Goal: Transaction & Acquisition: Obtain resource

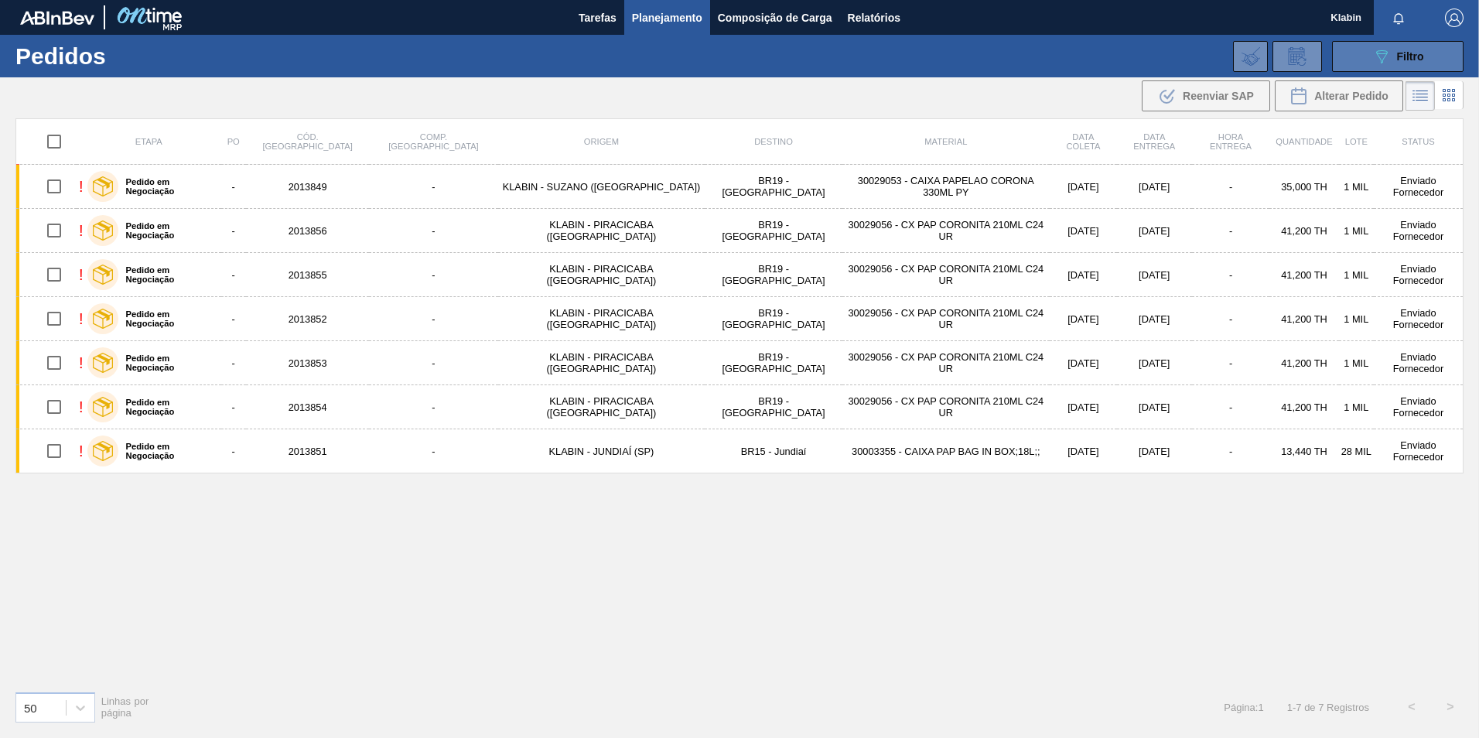
click at [1381, 49] on icon "089F7B8B-B2A5-4AFE-B5C0-19BA573D28AC" at bounding box center [1381, 56] width 19 height 19
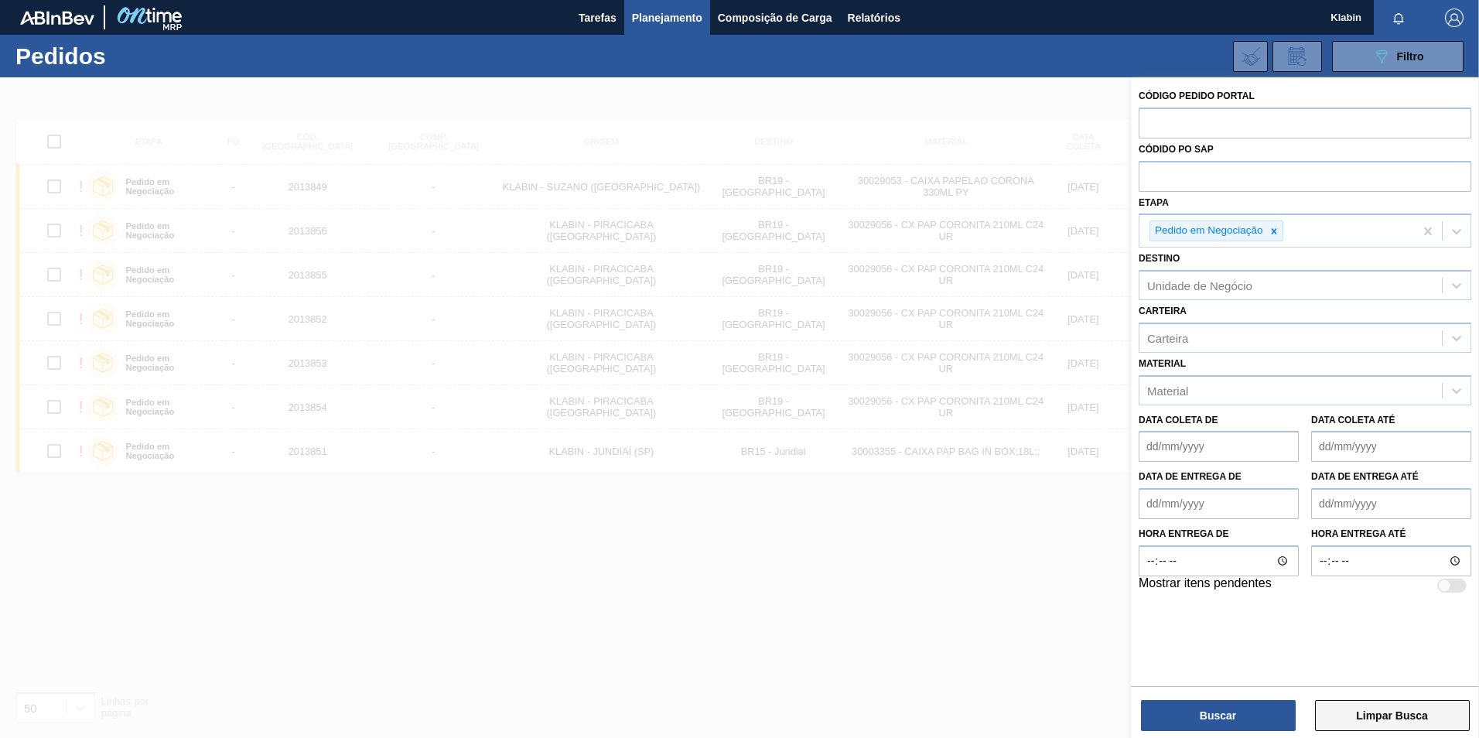
click at [1386, 715] on button "Limpar Busca" at bounding box center [1392, 715] width 155 height 31
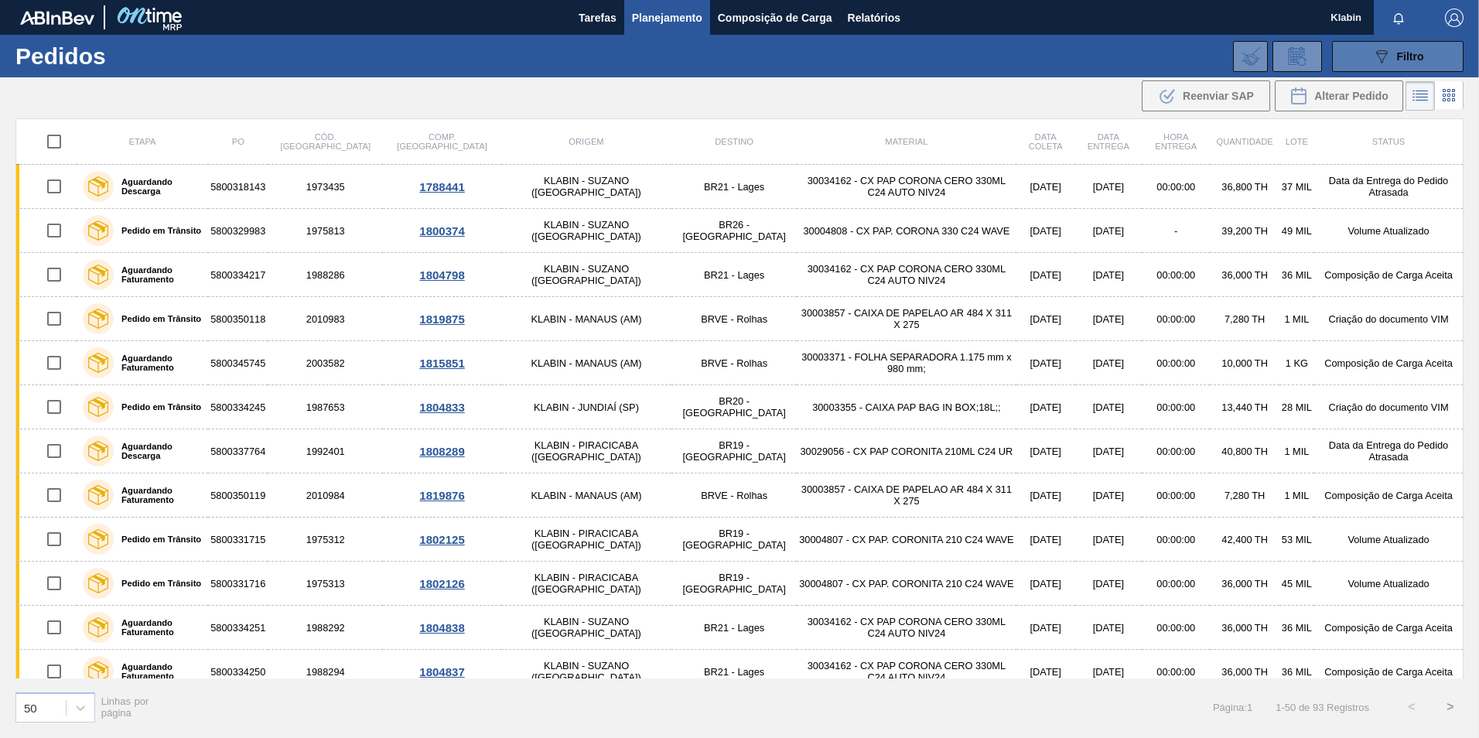
click at [1391, 58] on div "089F7B8B-B2A5-4AFE-B5C0-19BA573D28AC Filtro" at bounding box center [1398, 56] width 52 height 19
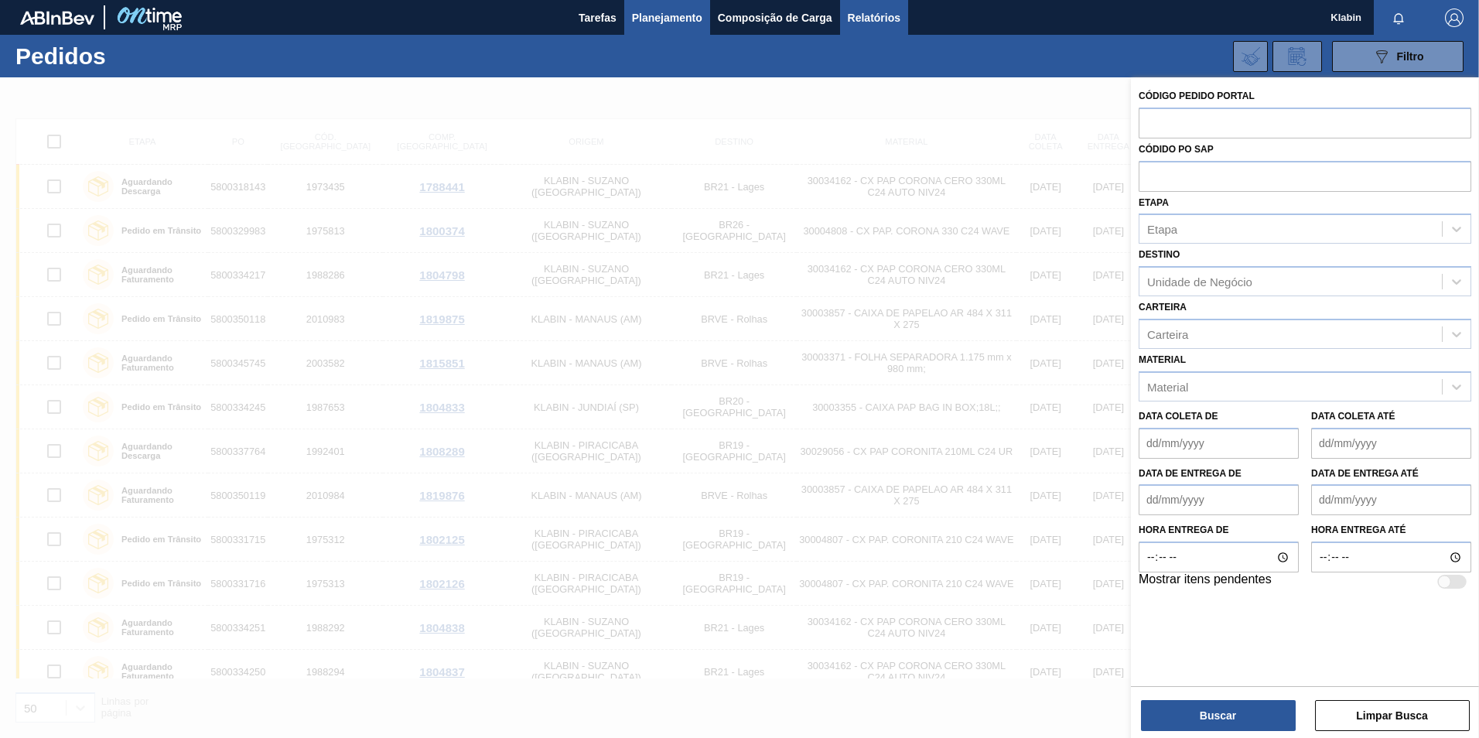
click at [850, 19] on span "Relatórios" at bounding box center [874, 18] width 53 height 19
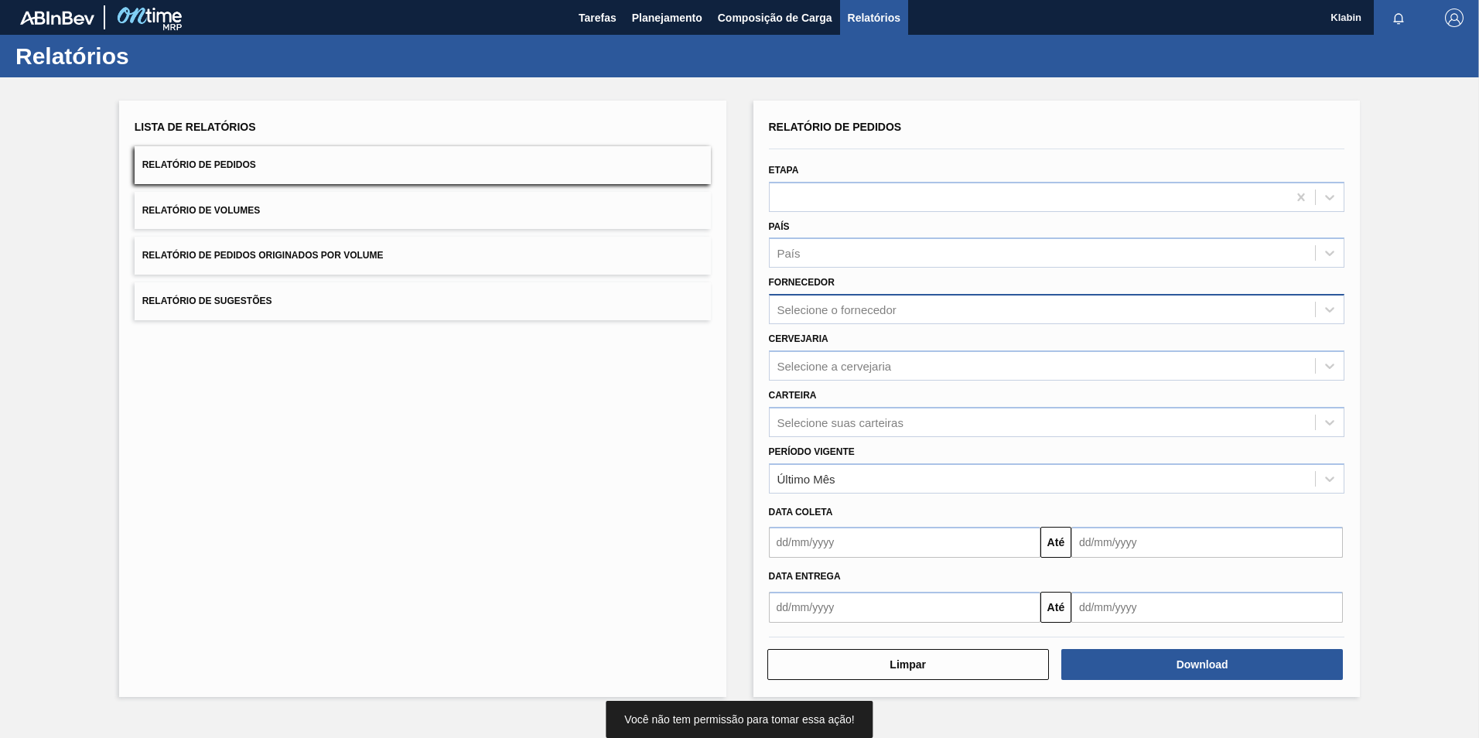
click at [837, 312] on div "Selecione o fornecedor" at bounding box center [836, 309] width 119 height 13
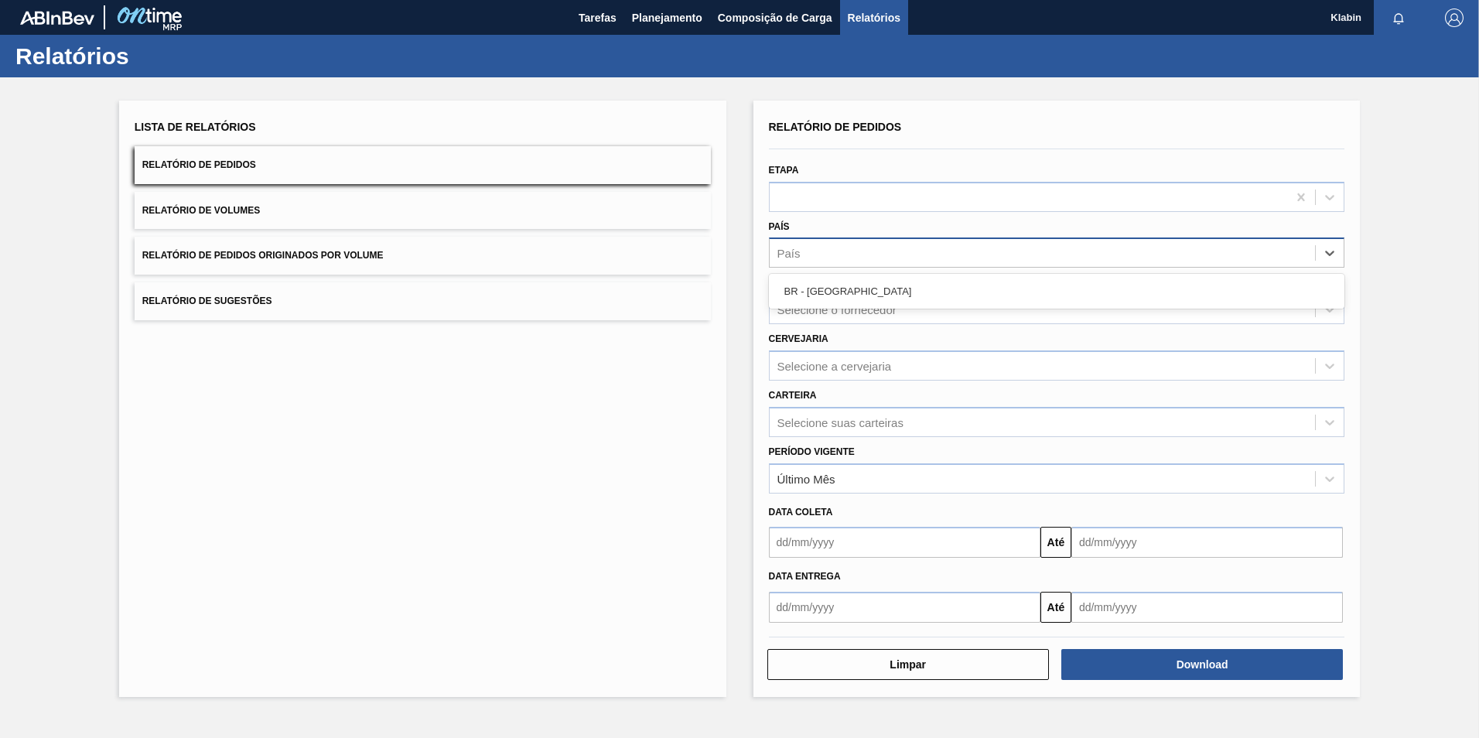
click at [828, 247] on div "País" at bounding box center [1043, 253] width 546 height 22
click at [855, 379] on div "Selecione a cervejaria" at bounding box center [1057, 365] width 576 height 30
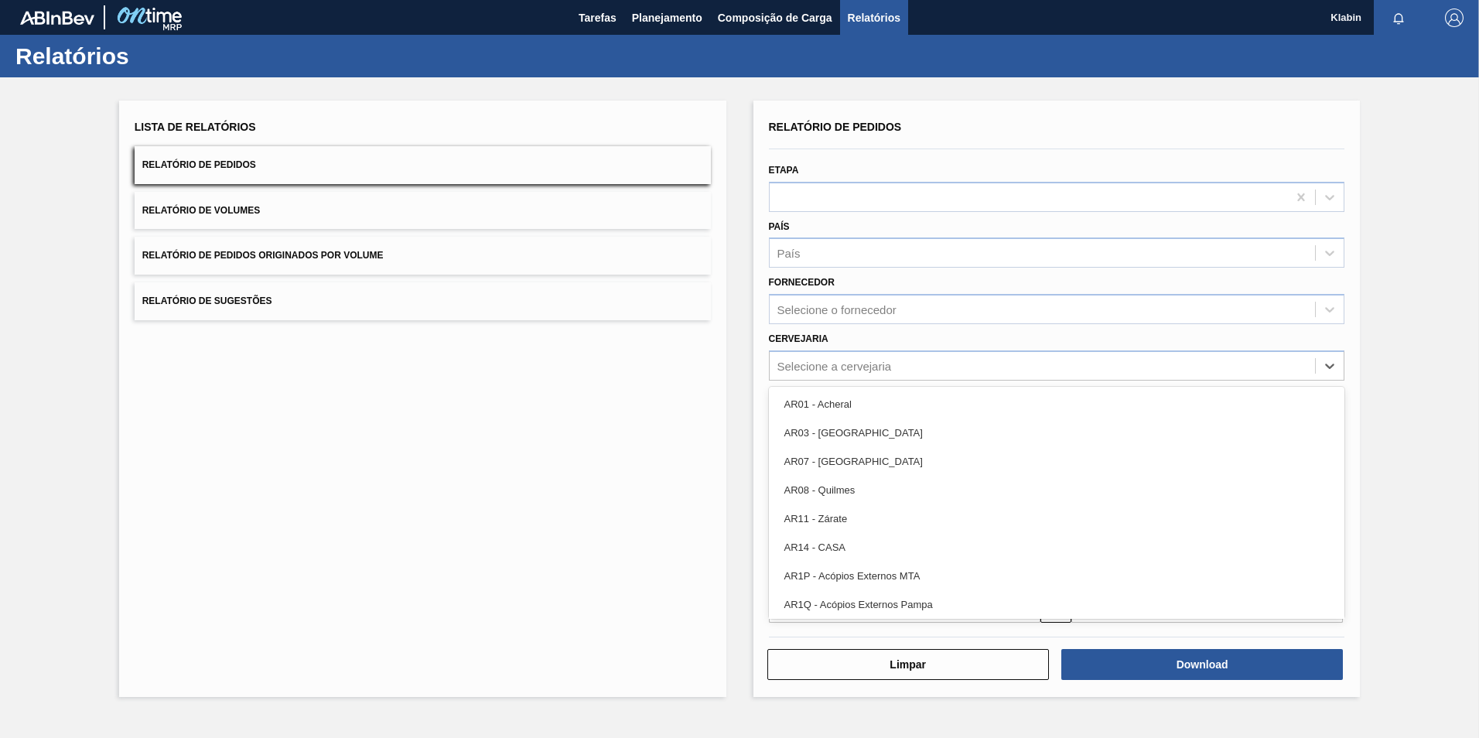
click at [726, 340] on div "Lista de Relatórios Relatório de Pedidos Relatório de Volumes Relatório de Pedi…" at bounding box center [739, 396] width 1479 height 639
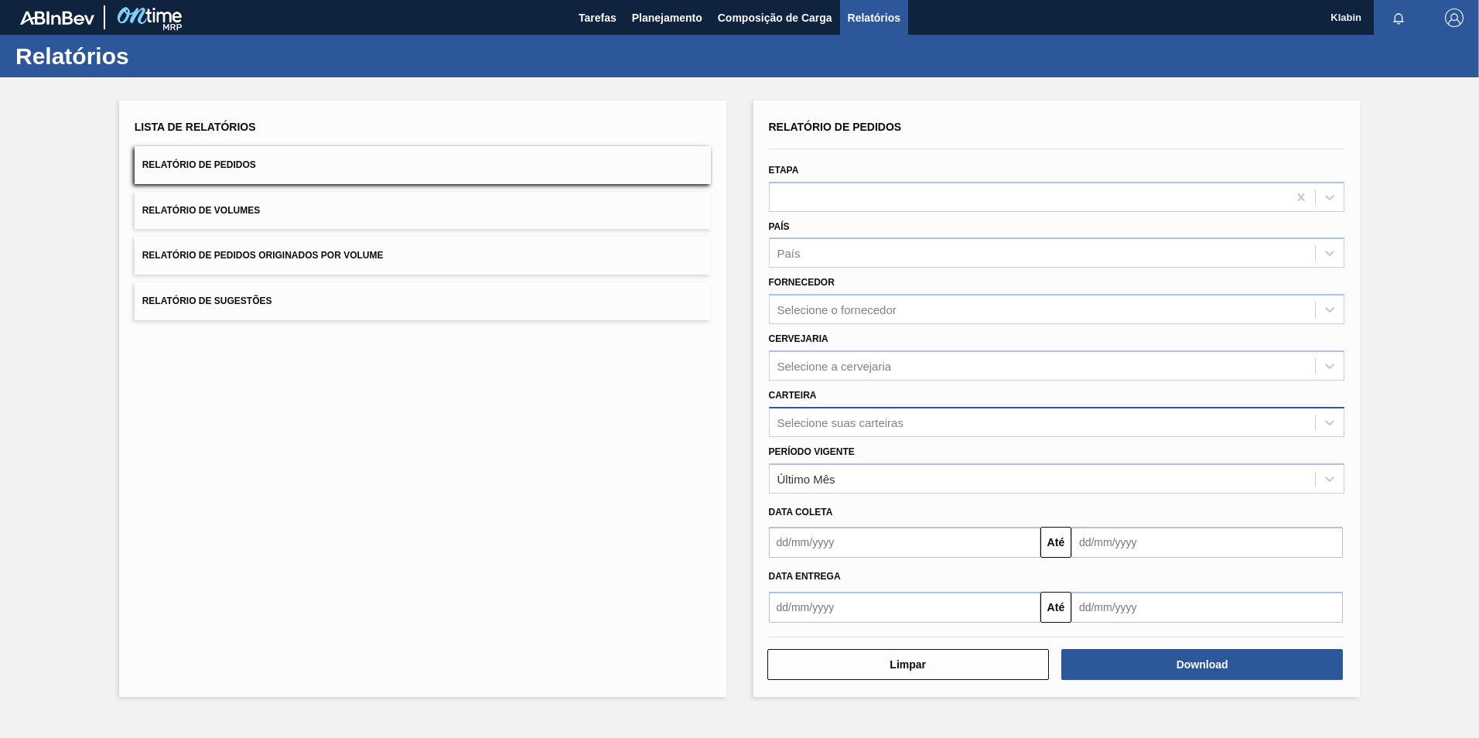
click at [859, 425] on div "Selecione suas carteiras" at bounding box center [840, 421] width 126 height 13
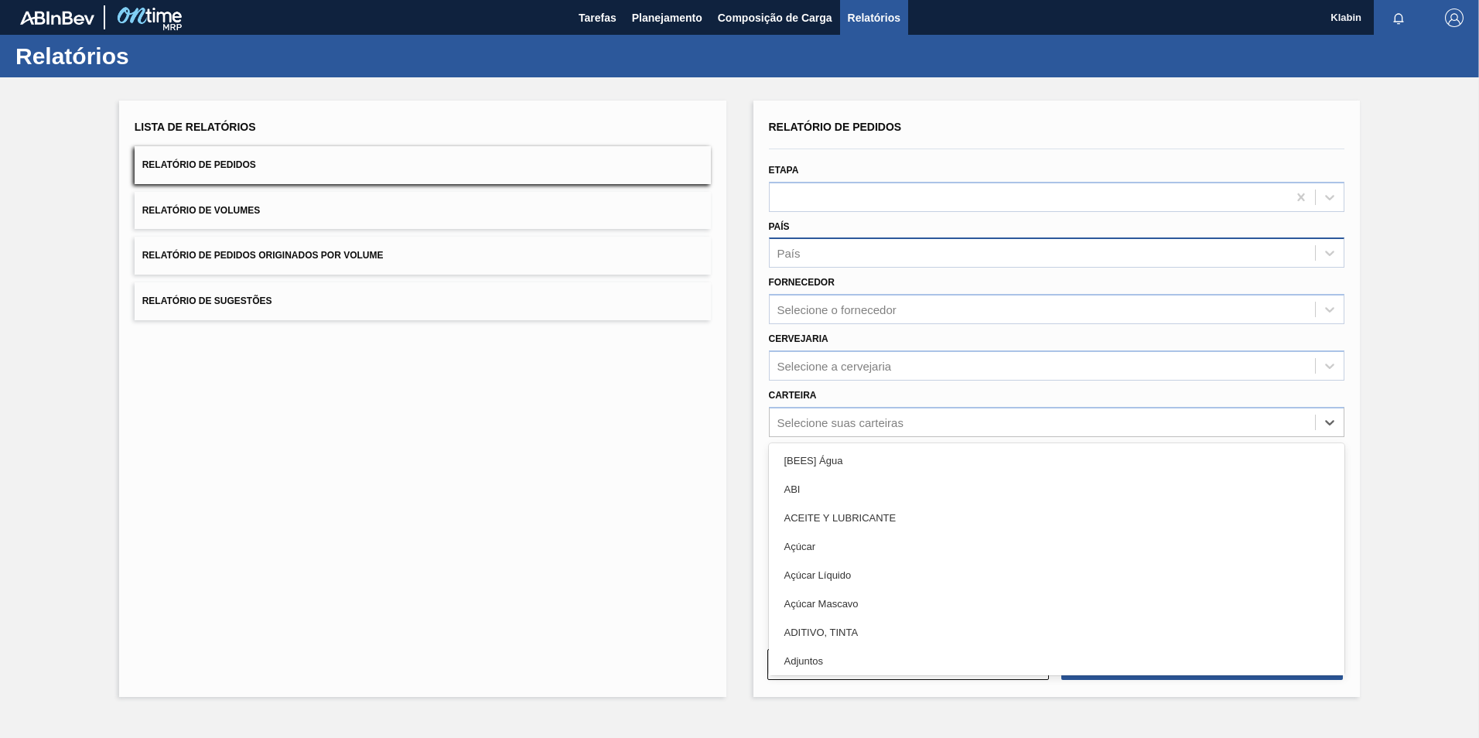
click at [842, 243] on div "País" at bounding box center [1043, 253] width 546 height 22
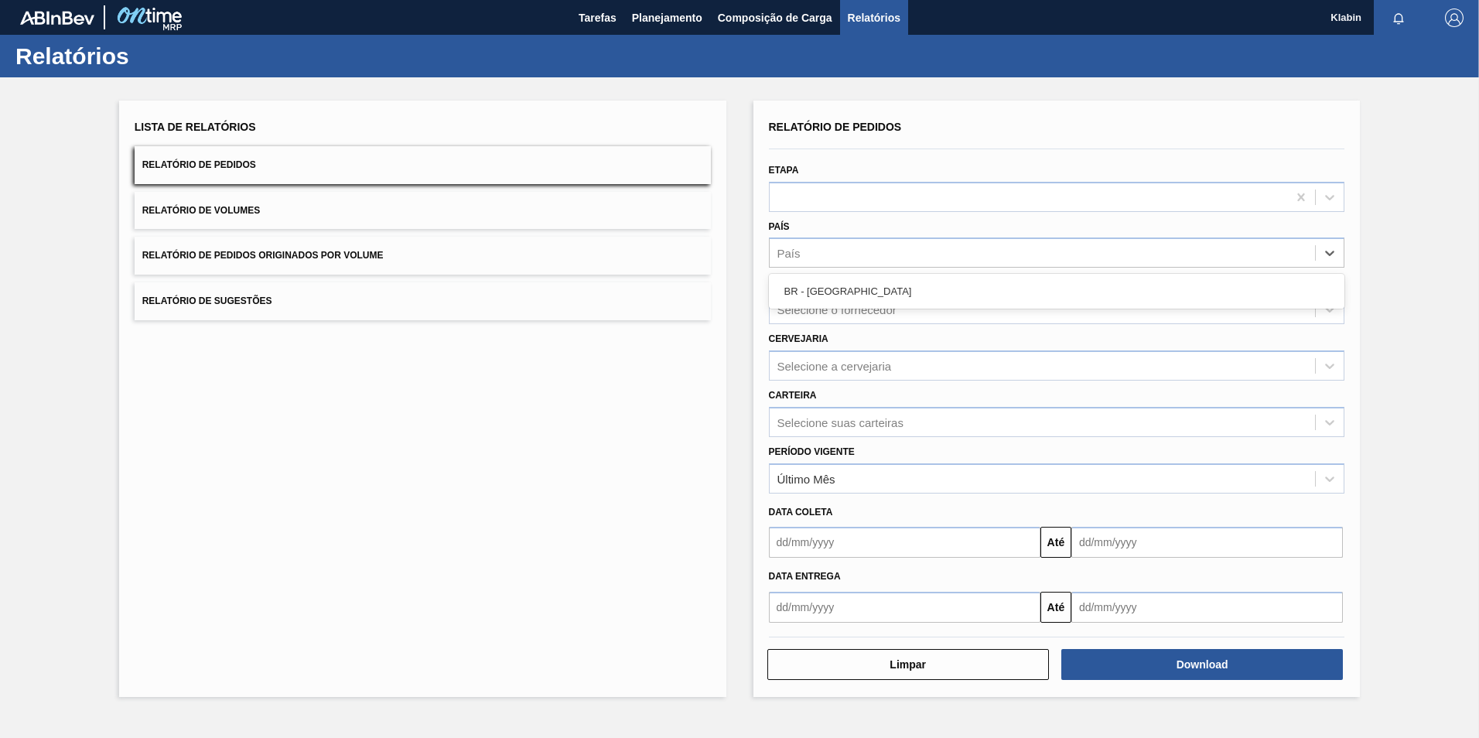
click at [744, 322] on div "Lista de Relatórios Relatório de Pedidos Relatório de Volumes Relatório de Pedi…" at bounding box center [739, 396] width 1479 height 639
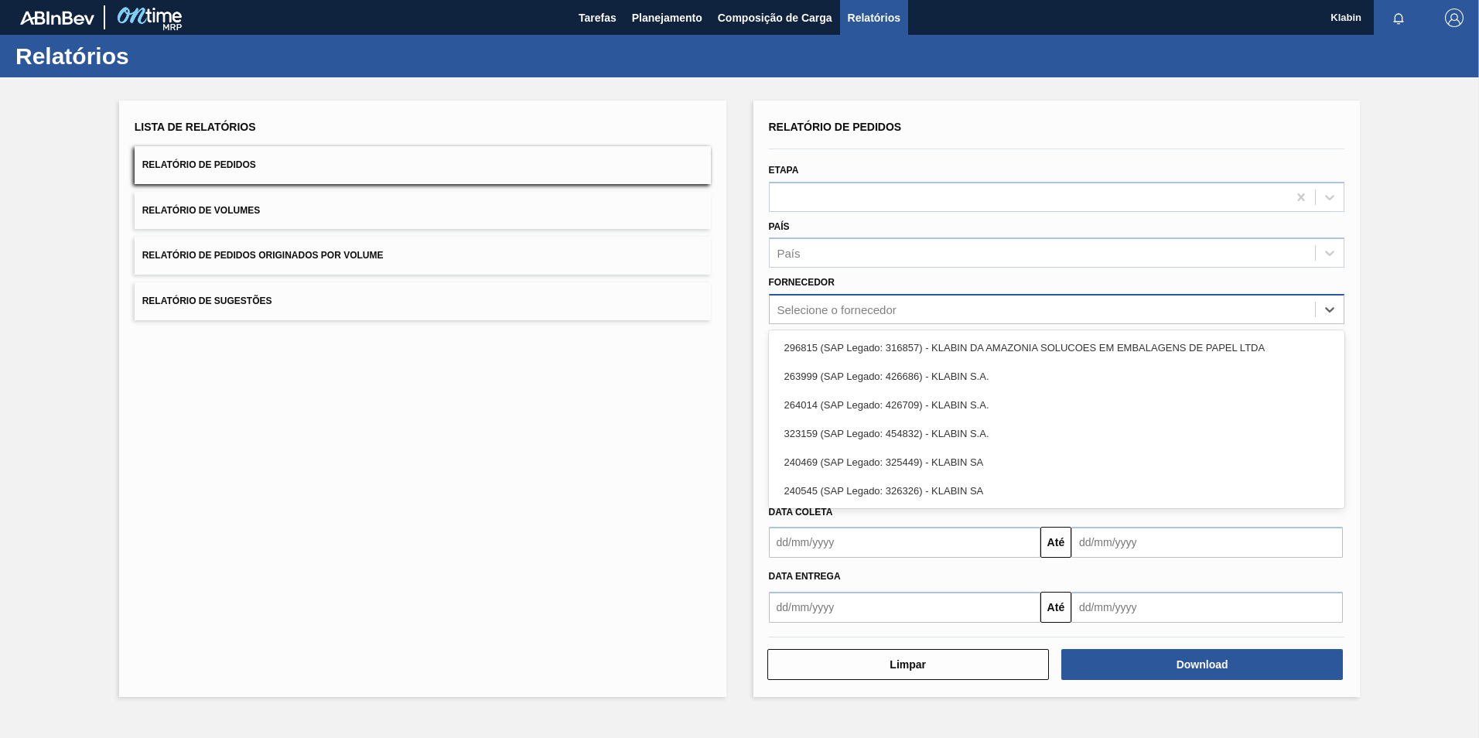
click at [881, 316] on div "Selecione o fornecedor" at bounding box center [1043, 310] width 546 height 22
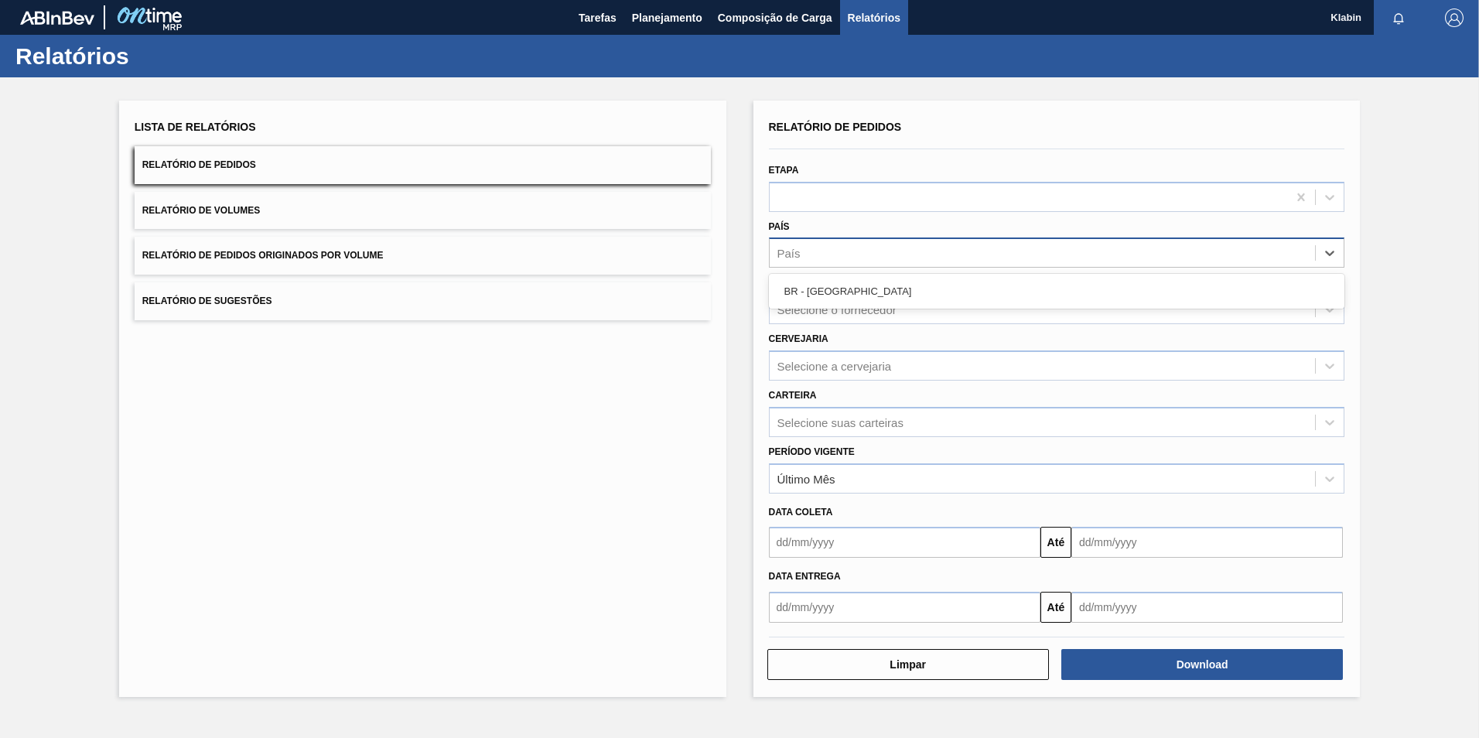
click at [906, 266] on div "País" at bounding box center [1057, 252] width 576 height 30
click at [853, 472] on div "Último Mês" at bounding box center [1043, 478] width 546 height 22
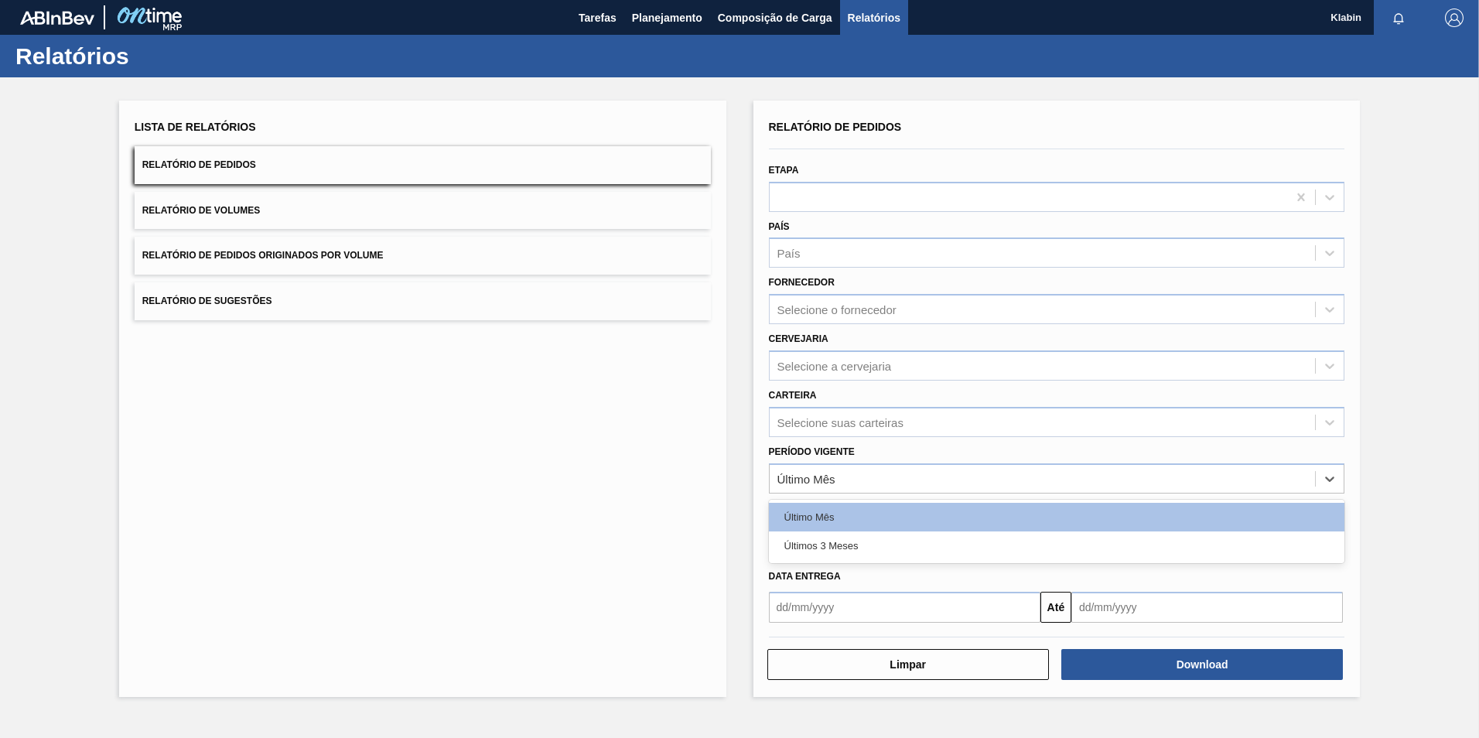
drag, startPoint x: 835, startPoint y: 541, endPoint x: 1109, endPoint y: 616, distance: 284.6
click at [838, 538] on div "Últimos 3 Meses" at bounding box center [1057, 545] width 576 height 29
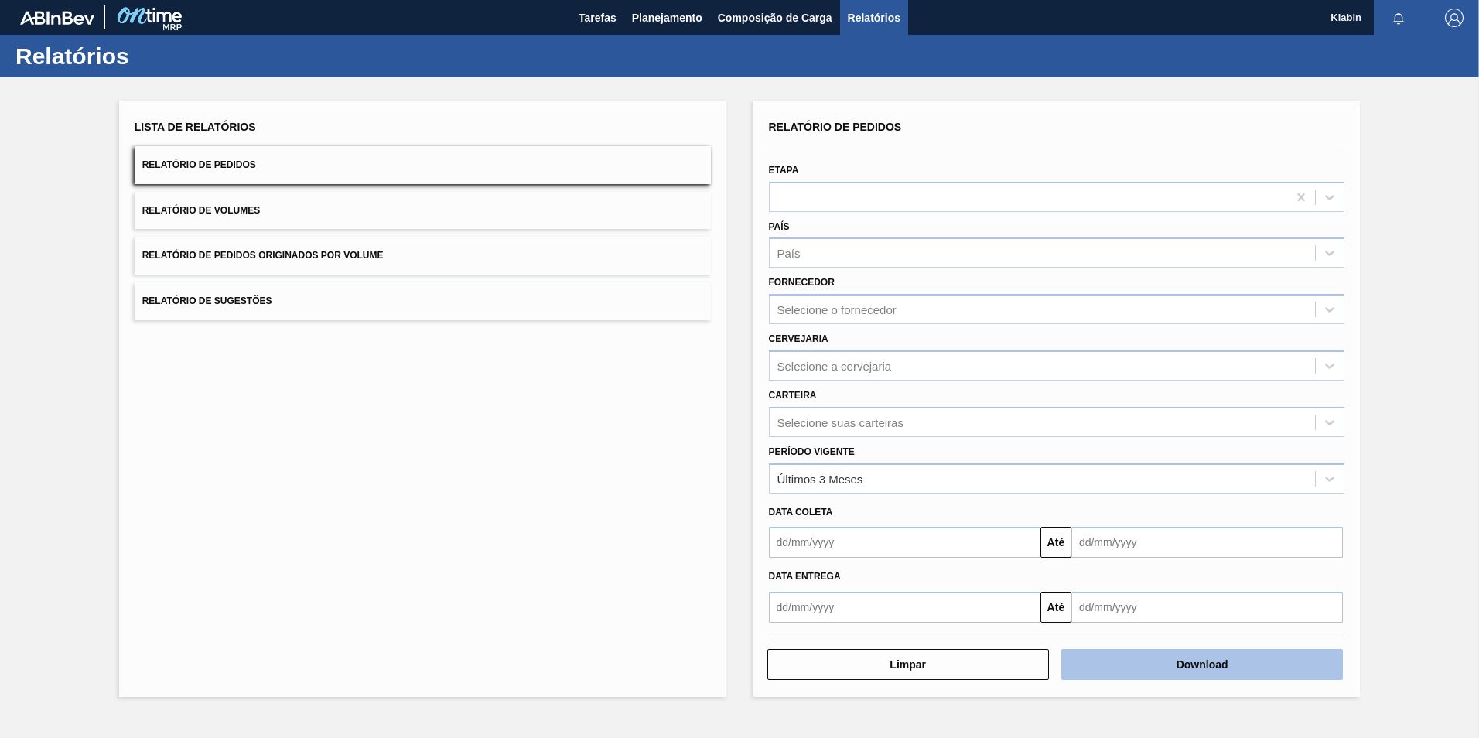
click at [1230, 673] on button "Download" at bounding box center [1202, 664] width 282 height 31
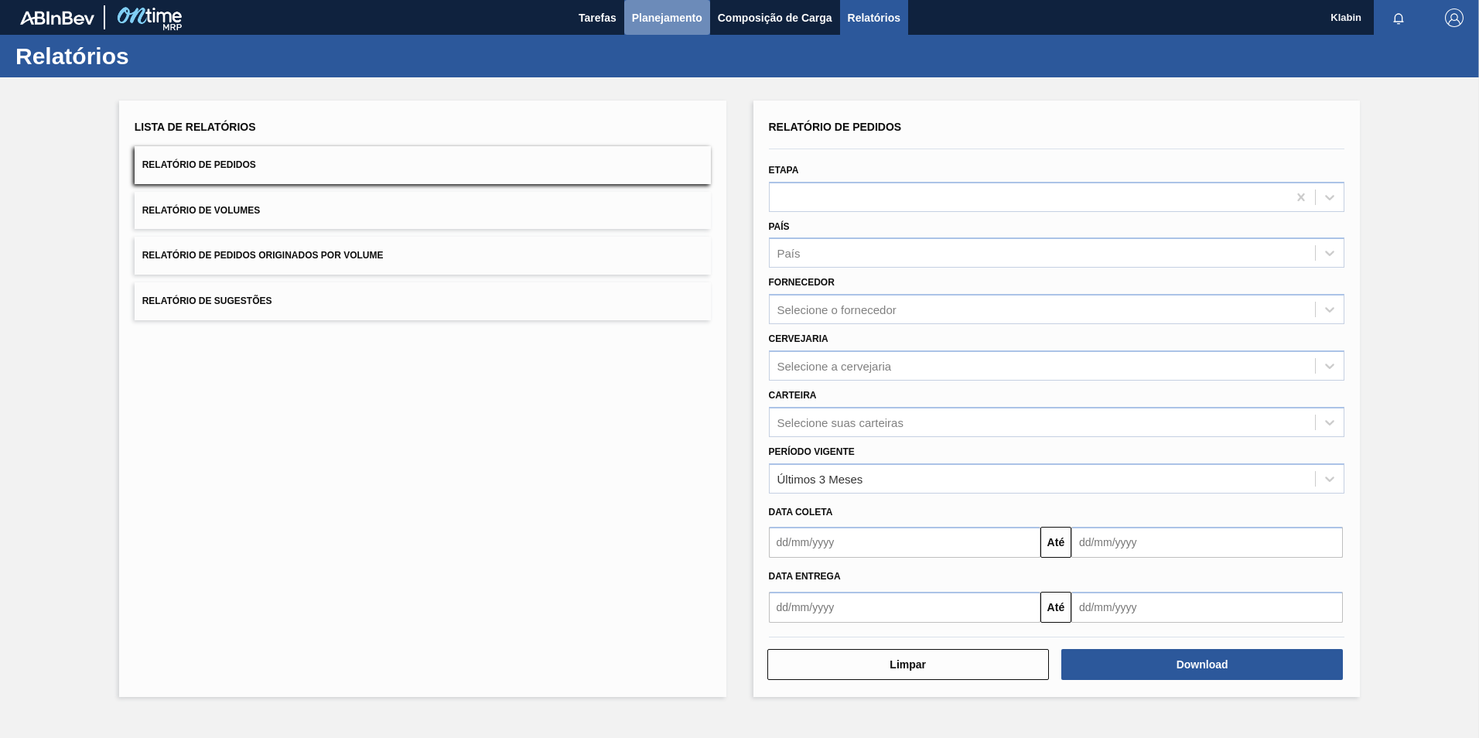
click at [666, 22] on span "Planejamento" at bounding box center [667, 18] width 70 height 19
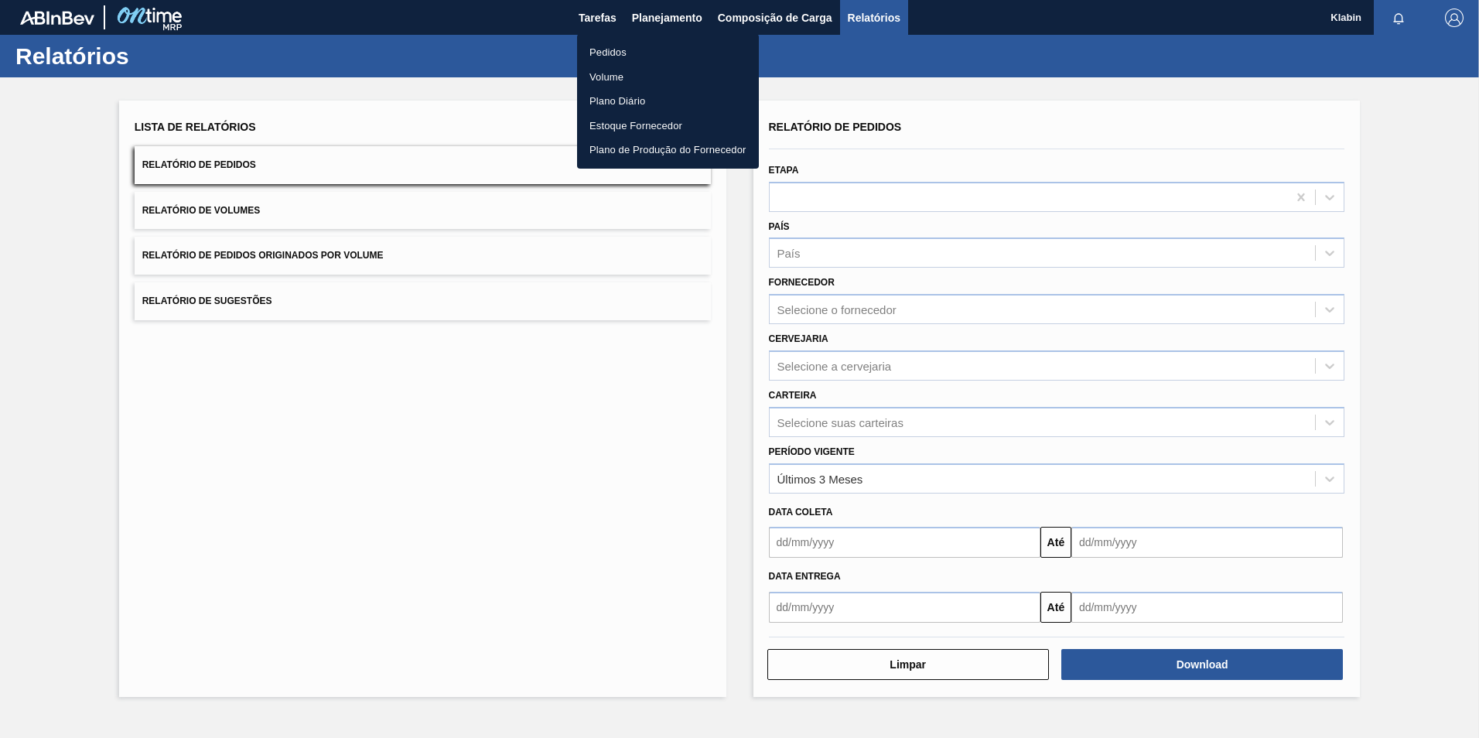
click at [596, 46] on li "Pedidos" at bounding box center [668, 52] width 182 height 25
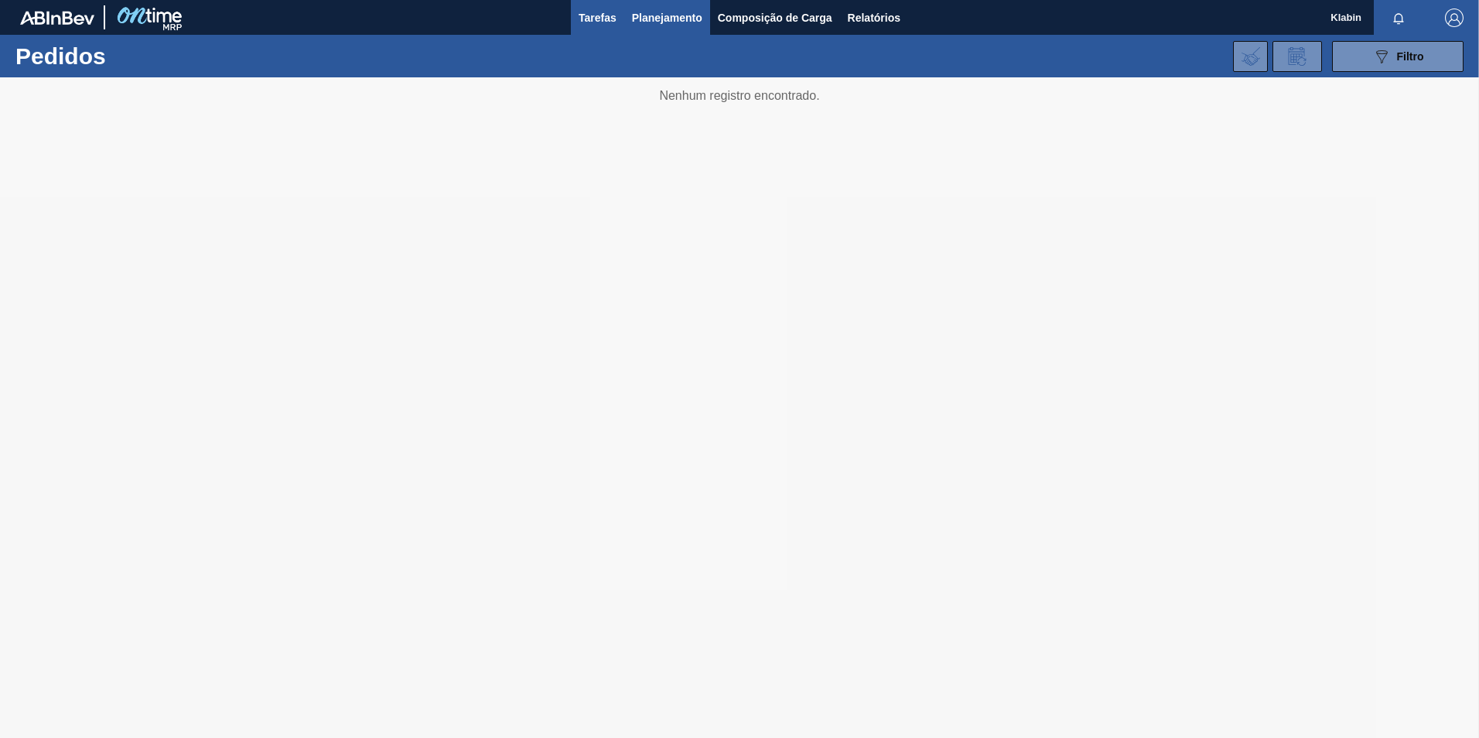
click at [606, 21] on span "Tarefas" at bounding box center [598, 18] width 38 height 19
